Goal: Use online tool/utility: Utilize a website feature to perform a specific function

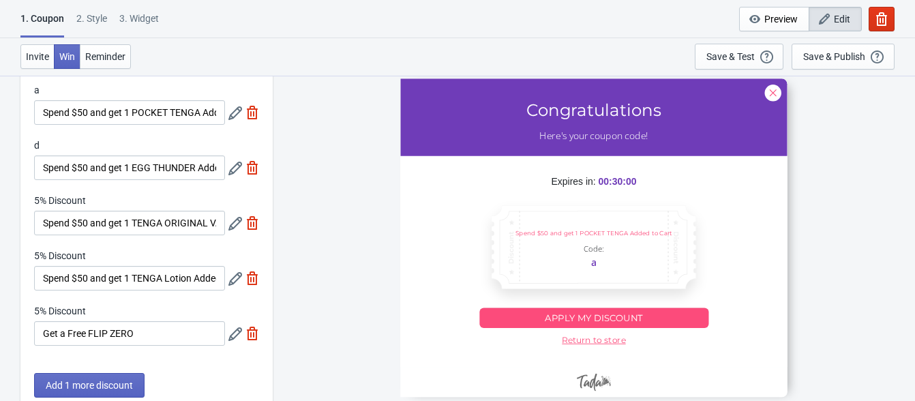
scroll to position [61, 0]
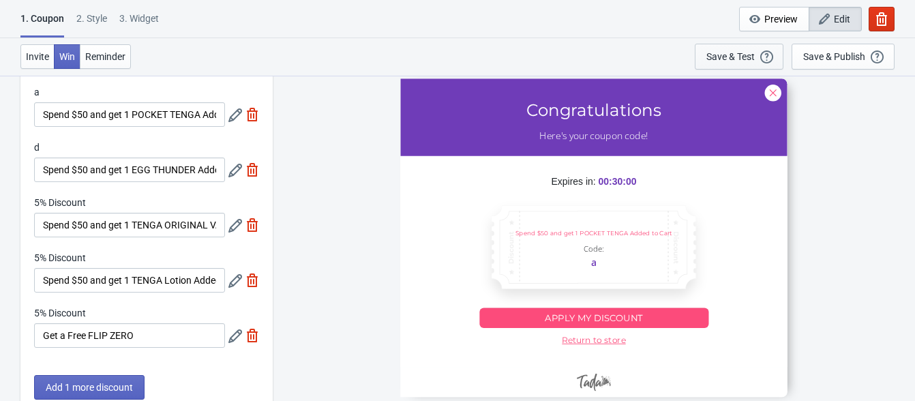
click at [745, 57] on div "Save & Test" at bounding box center [731, 56] width 48 height 11
click at [158, 171] on input "Spend $50 and get 1 EGG THUNDER Added to Cart" at bounding box center [129, 170] width 191 height 25
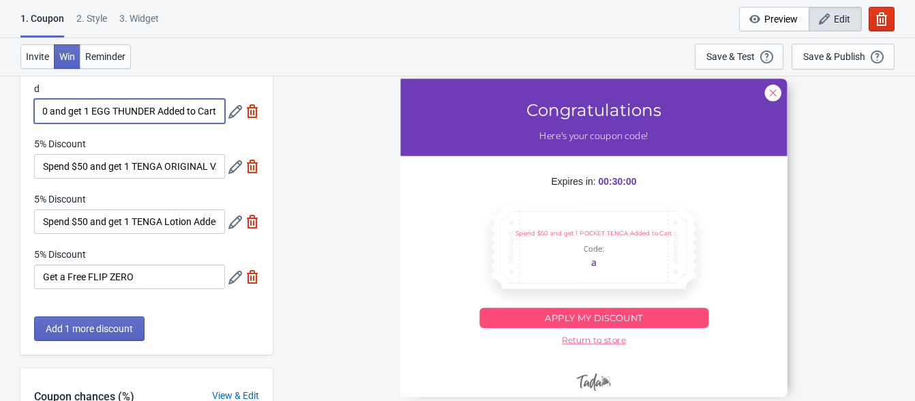
scroll to position [0, 0]
click at [131, 16] on div "3. Widget" at bounding box center [139, 24] width 40 height 24
select select "once"
select select "1"
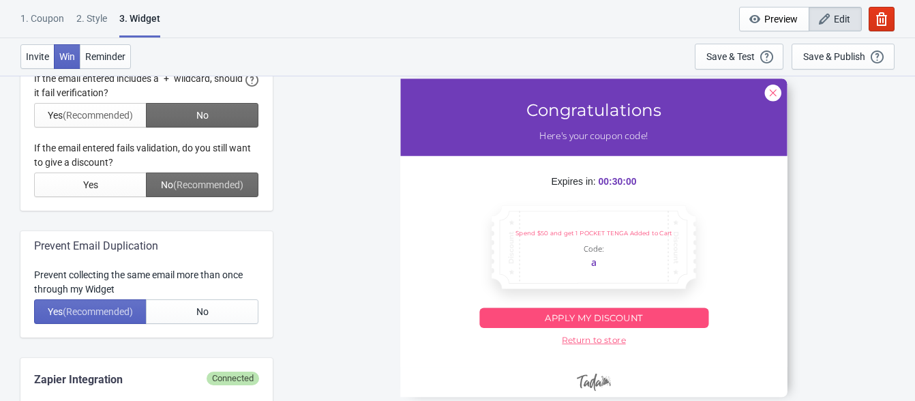
scroll to position [560, 0]
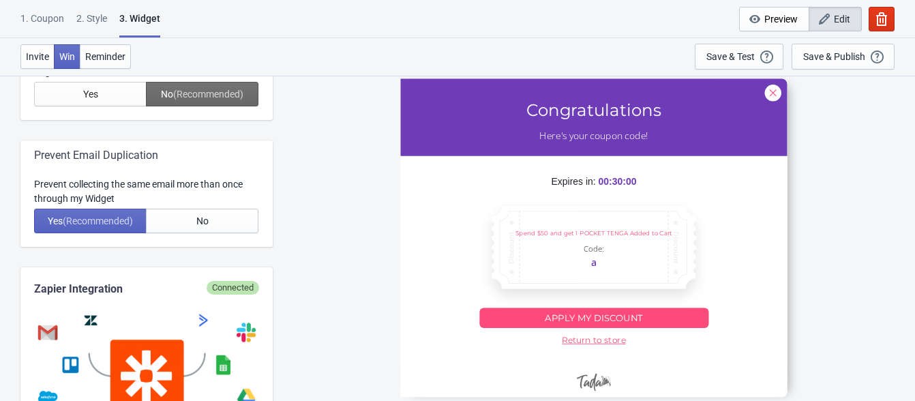
click at [91, 15] on div "2 . Style" at bounding box center [91, 24] width 31 height 24
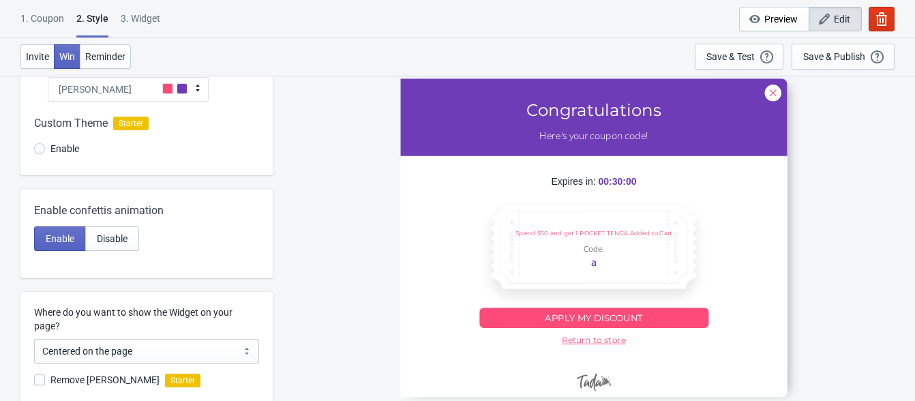
scroll to position [379, 0]
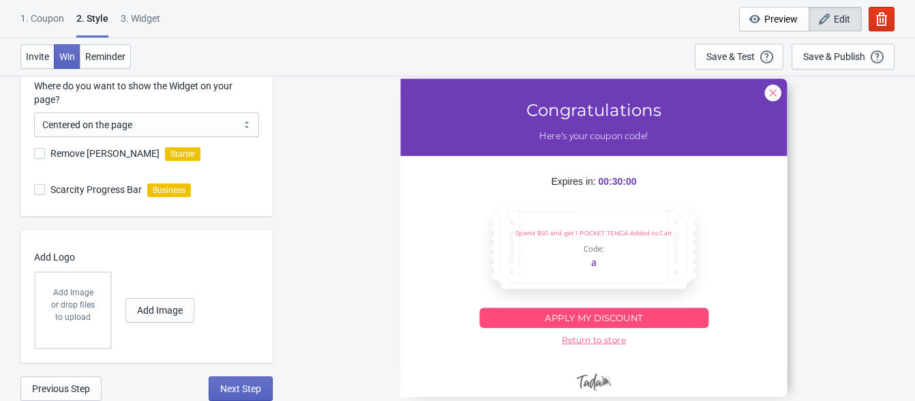
click at [136, 27] on div "3. Widget" at bounding box center [141, 24] width 40 height 24
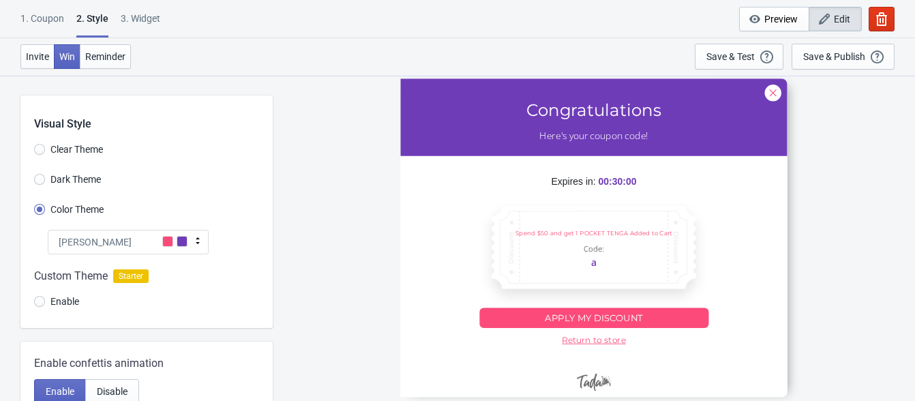
select select "once"
select select "1"
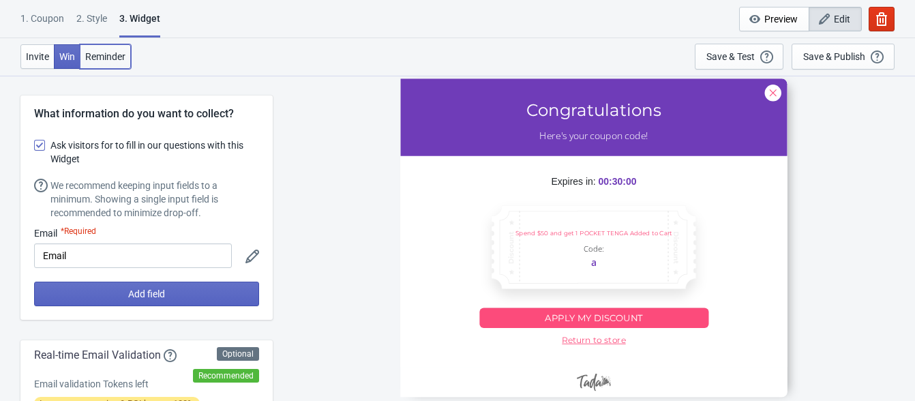
click at [117, 55] on span "Reminder" at bounding box center [105, 56] width 40 height 11
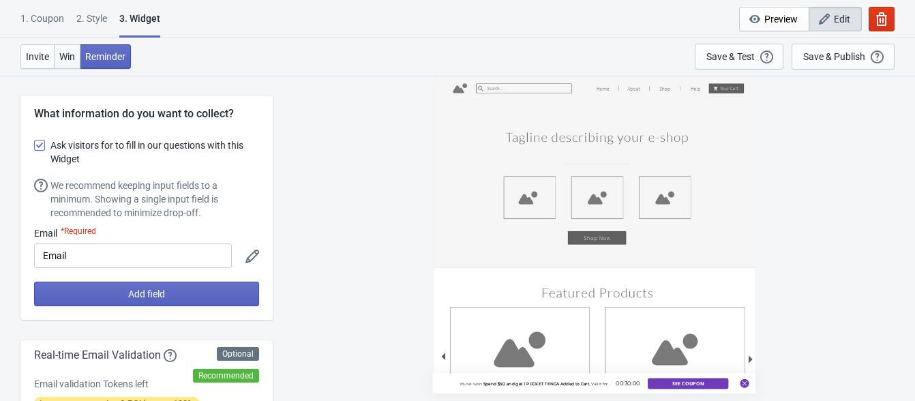
click at [65, 51] on span "Win" at bounding box center [67, 56] width 16 height 11
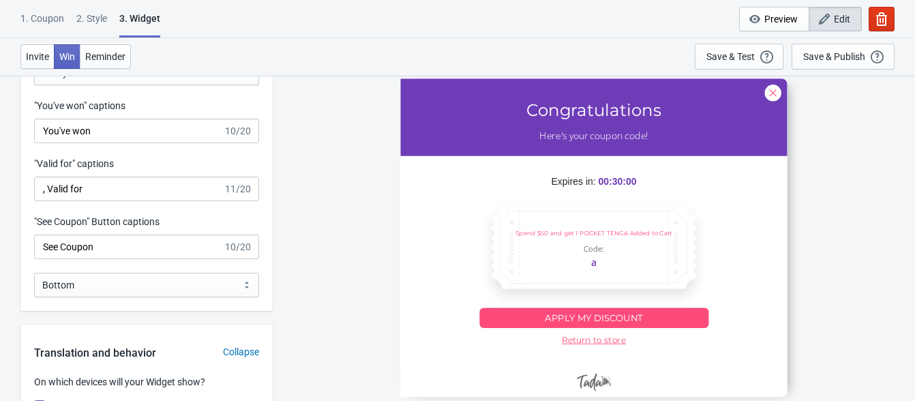
scroll to position [1462, 0]
click at [106, 248] on input "See Coupon" at bounding box center [128, 246] width 189 height 25
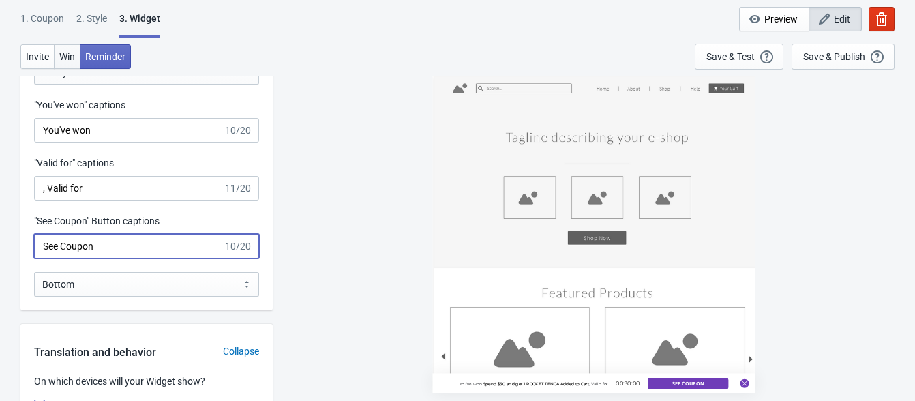
click at [66, 58] on span "Win" at bounding box center [67, 56] width 16 height 11
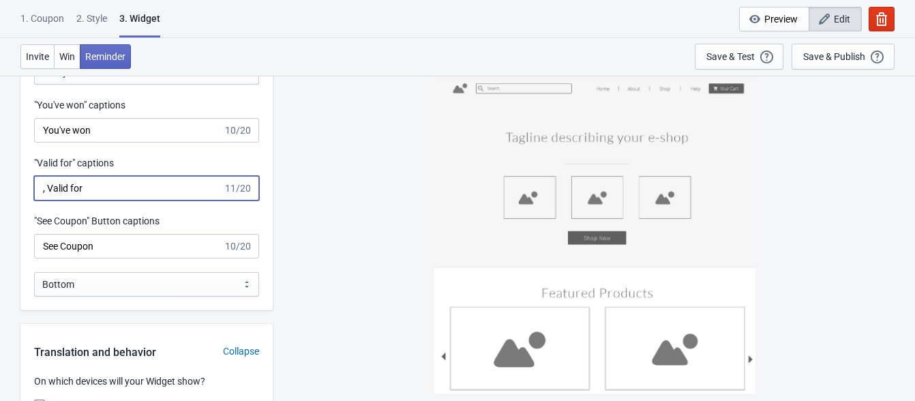
click at [98, 189] on input ", Valid for" at bounding box center [128, 188] width 189 height 25
click at [61, 57] on span "Win" at bounding box center [67, 56] width 16 height 11
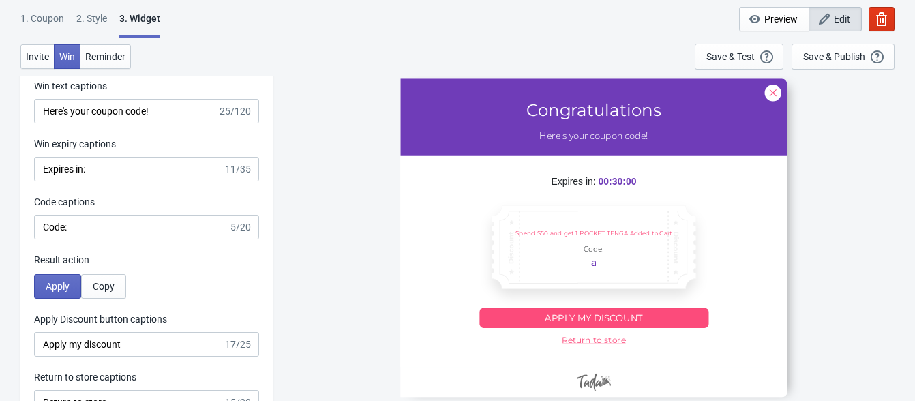
scroll to position [2724, 0]
click at [79, 235] on input "Code:" at bounding box center [131, 226] width 194 height 25
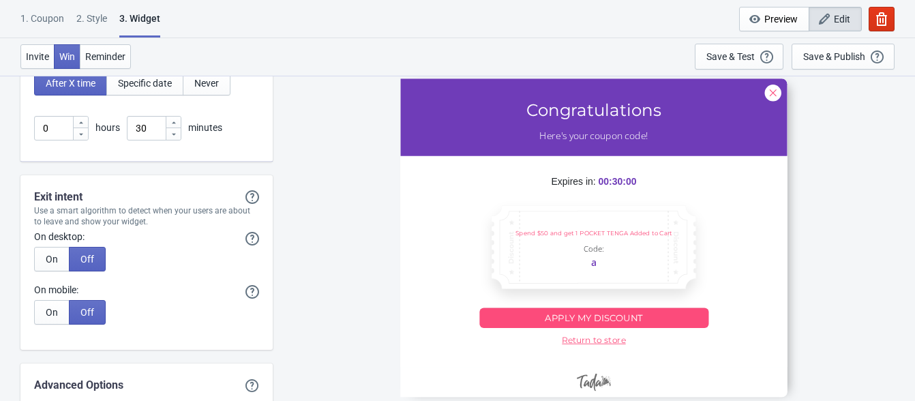
scroll to position [3366, 0]
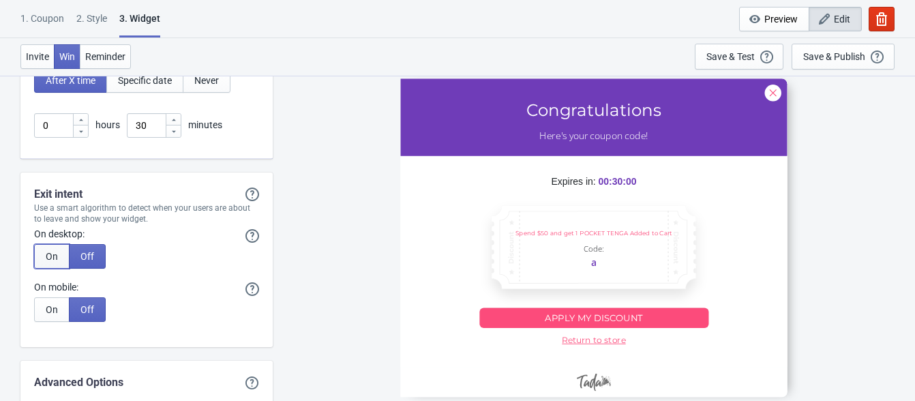
click at [55, 260] on button "On" at bounding box center [51, 256] width 35 height 25
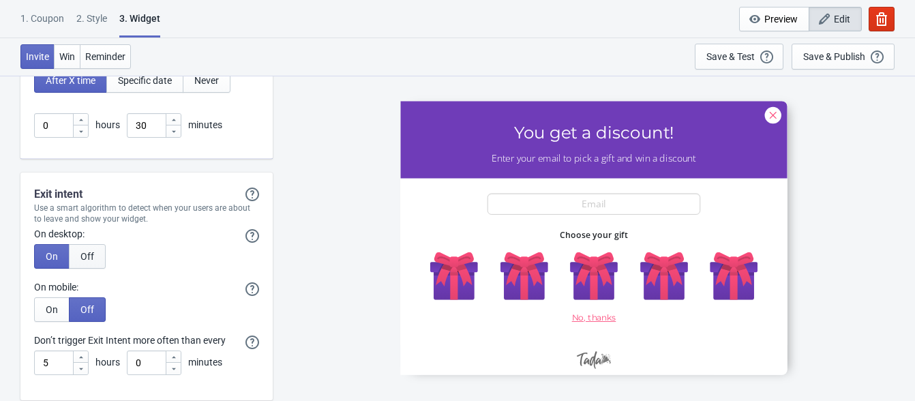
click at [76, 254] on button "Off" at bounding box center [87, 256] width 37 height 25
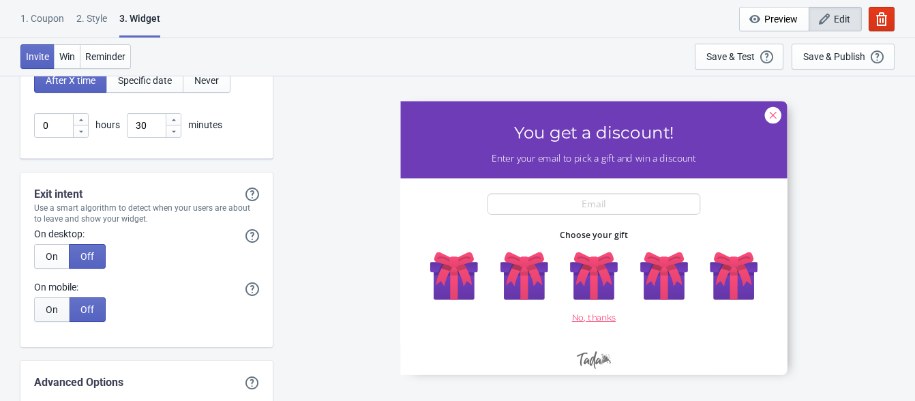
click at [57, 299] on button "On" at bounding box center [51, 309] width 35 height 25
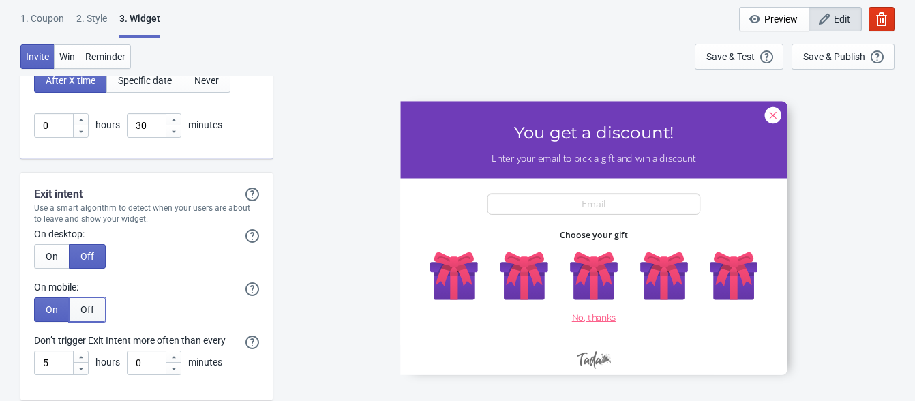
click at [79, 306] on button "Off" at bounding box center [87, 309] width 37 height 25
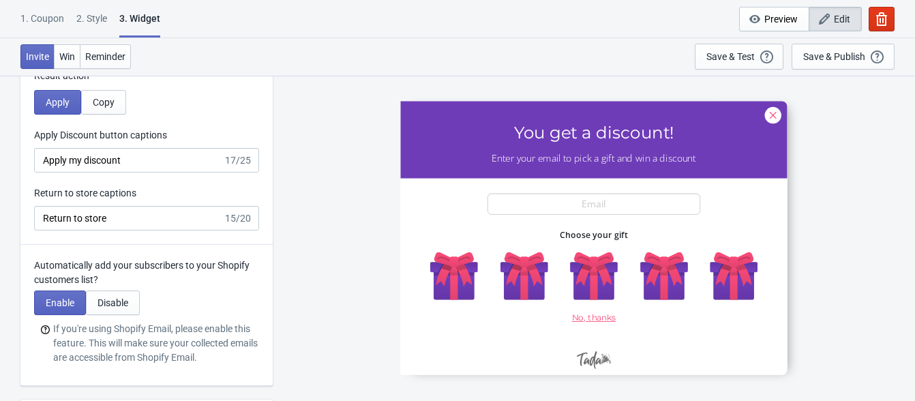
scroll to position [2901, 0]
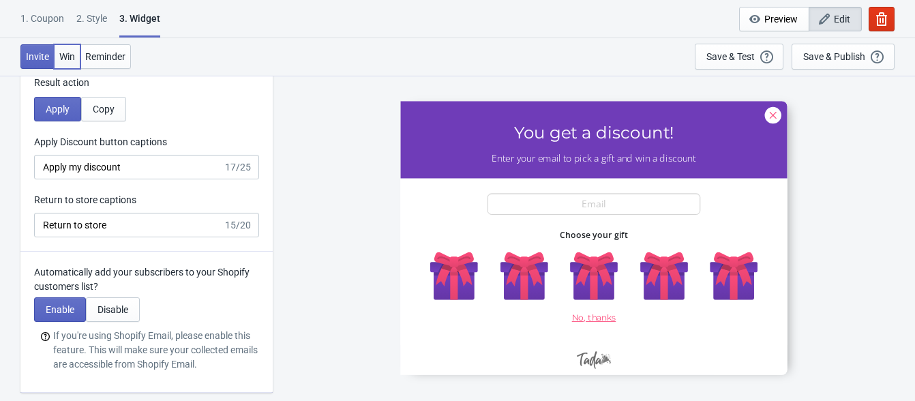
click at [72, 62] on button "Win" at bounding box center [67, 56] width 27 height 25
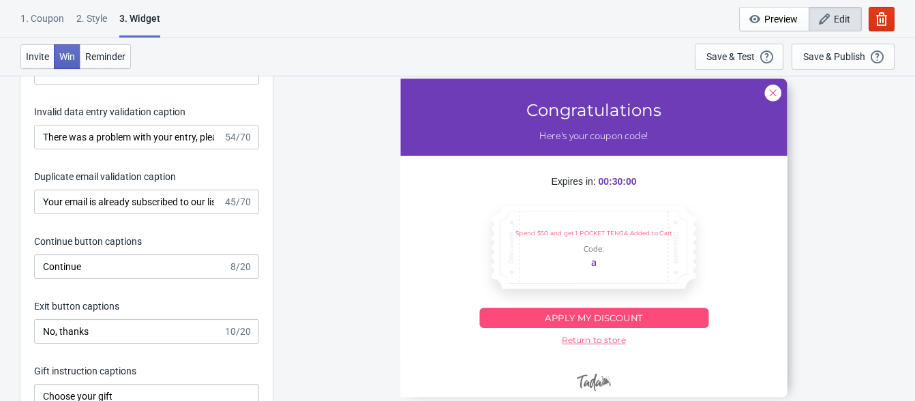
scroll to position [2207, 0]
